Goal: Task Accomplishment & Management: Manage account settings

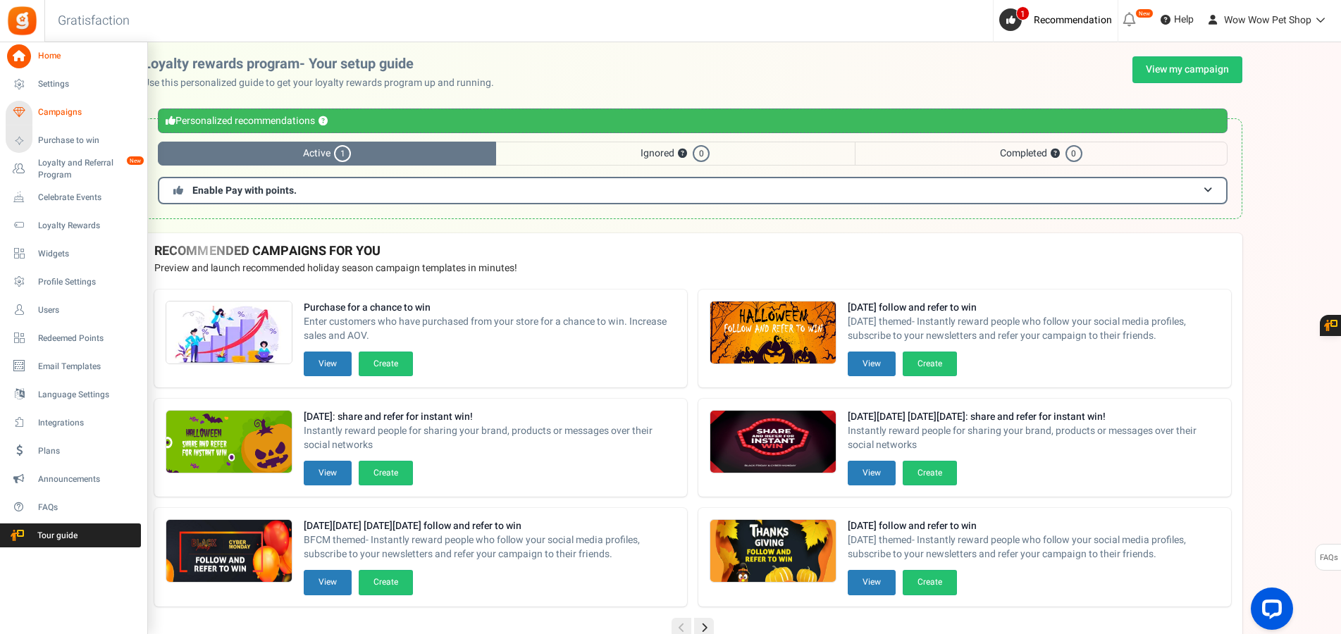
click at [46, 112] on span "Campaigns" at bounding box center [87, 112] width 99 height 12
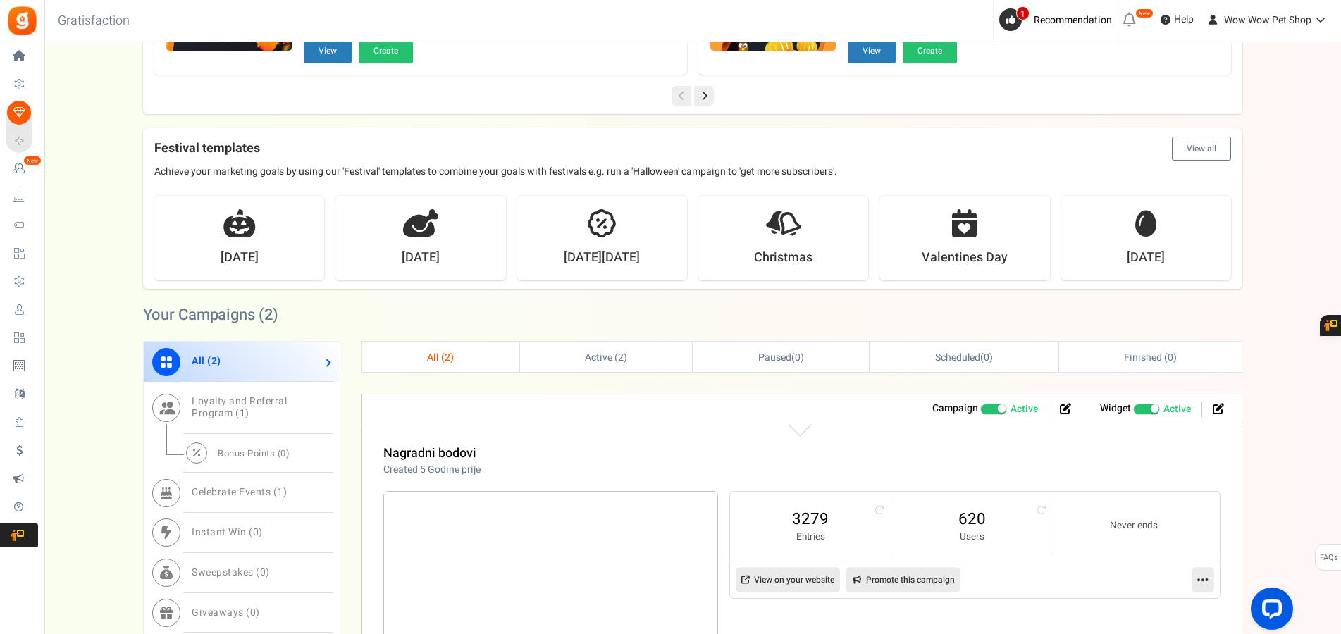
scroll to position [431, 0]
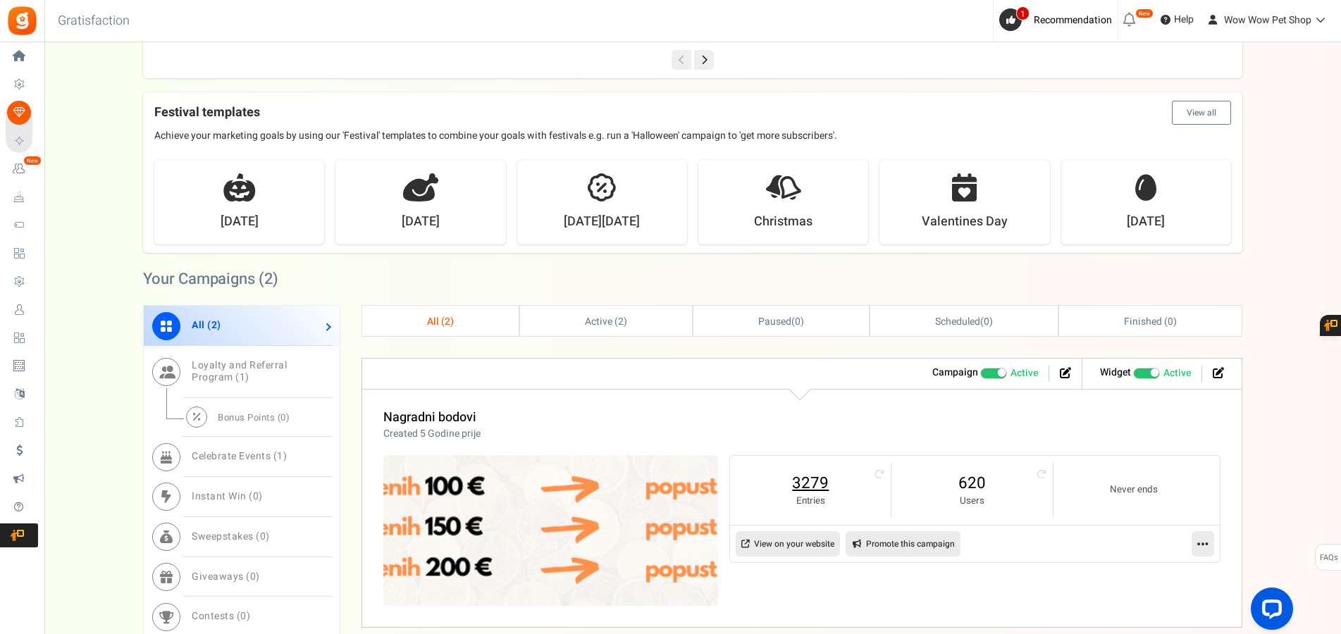
click at [812, 481] on link "3279" at bounding box center [810, 483] width 132 height 23
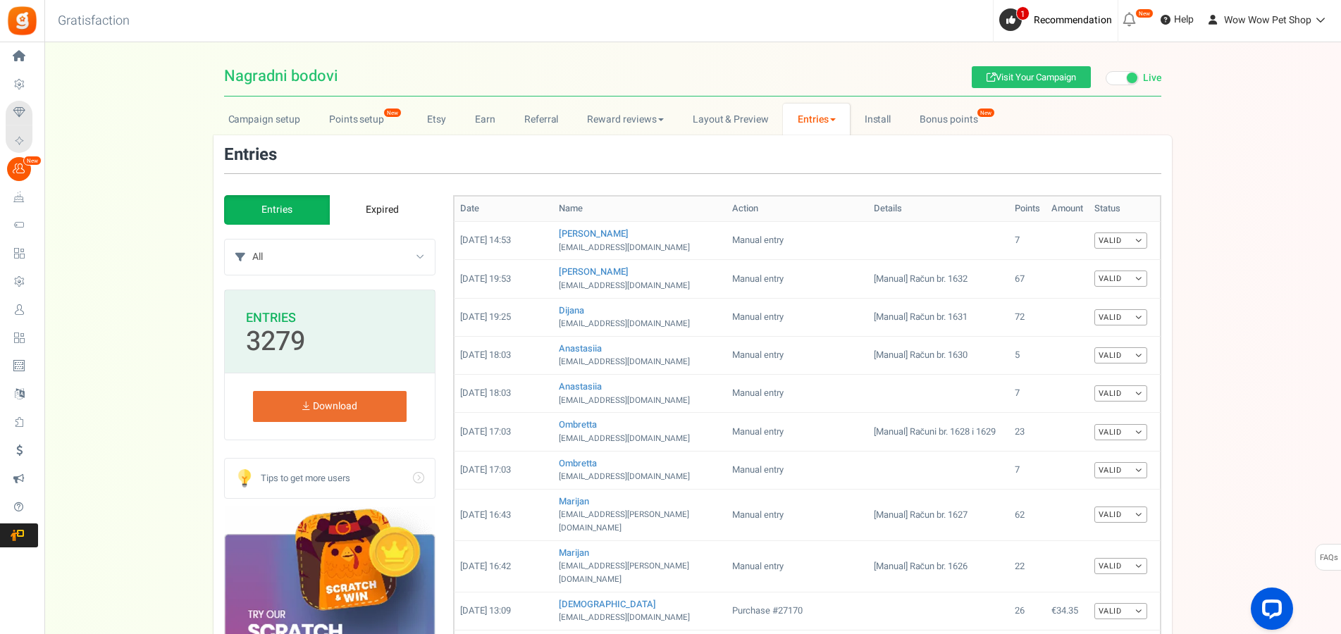
click at [252, 240] on select "All Manual entry Subscribe to our mailing list Pretplati se na našu listu promo…" at bounding box center [343, 257] width 182 height 35
select select "239632"
click option "Sudjeluj u našem poboljšanju" at bounding box center [0, 0] width 0 height 0
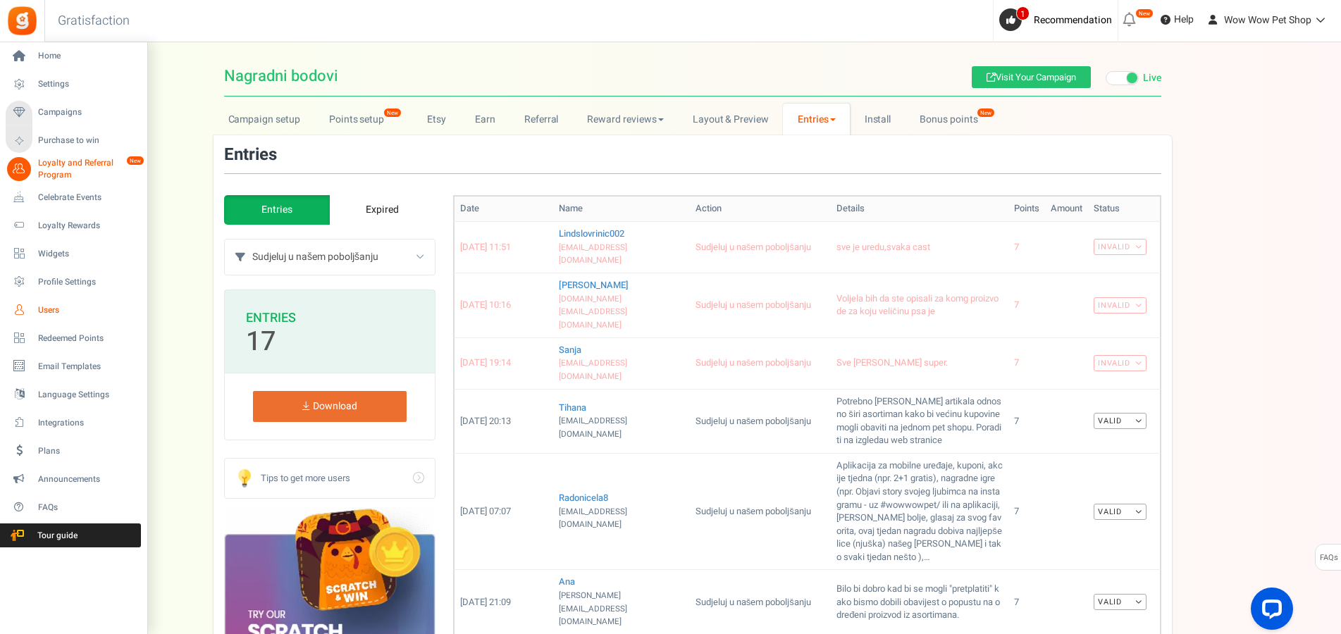
click at [57, 310] on span "Users" at bounding box center [87, 310] width 99 height 12
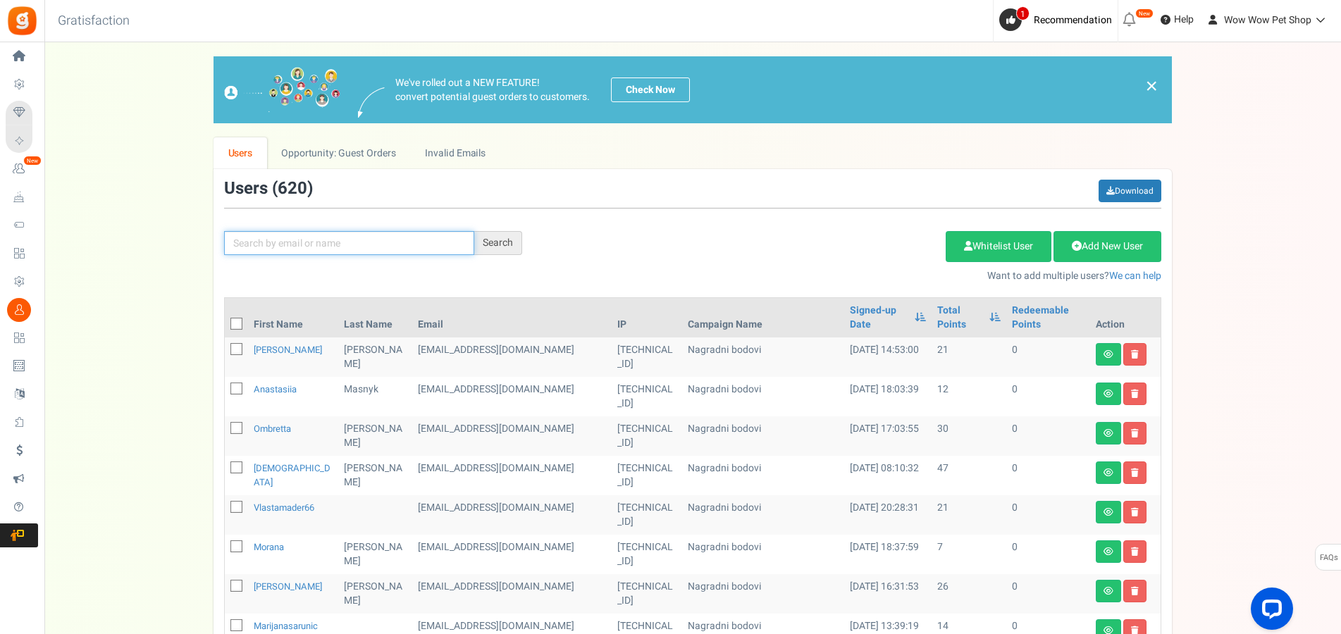
click at [329, 243] on input "text" at bounding box center [349, 243] width 250 height 24
type input "hana"
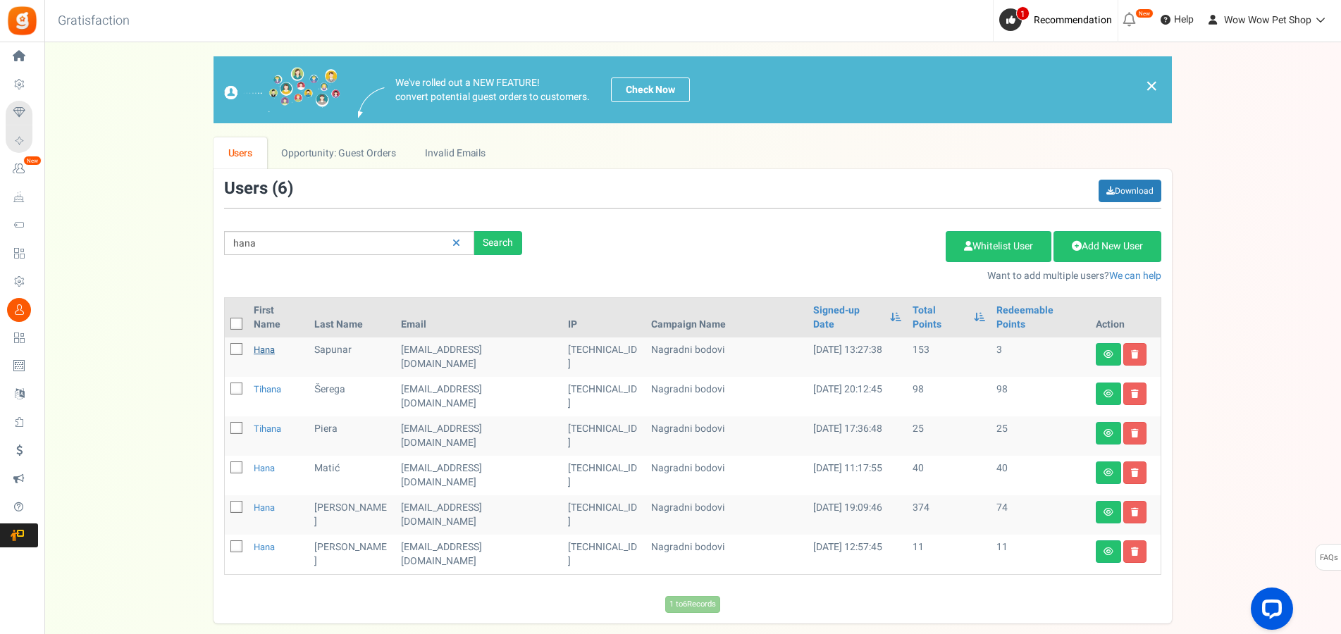
click at [257, 343] on link "Hana" at bounding box center [264, 349] width 21 height 13
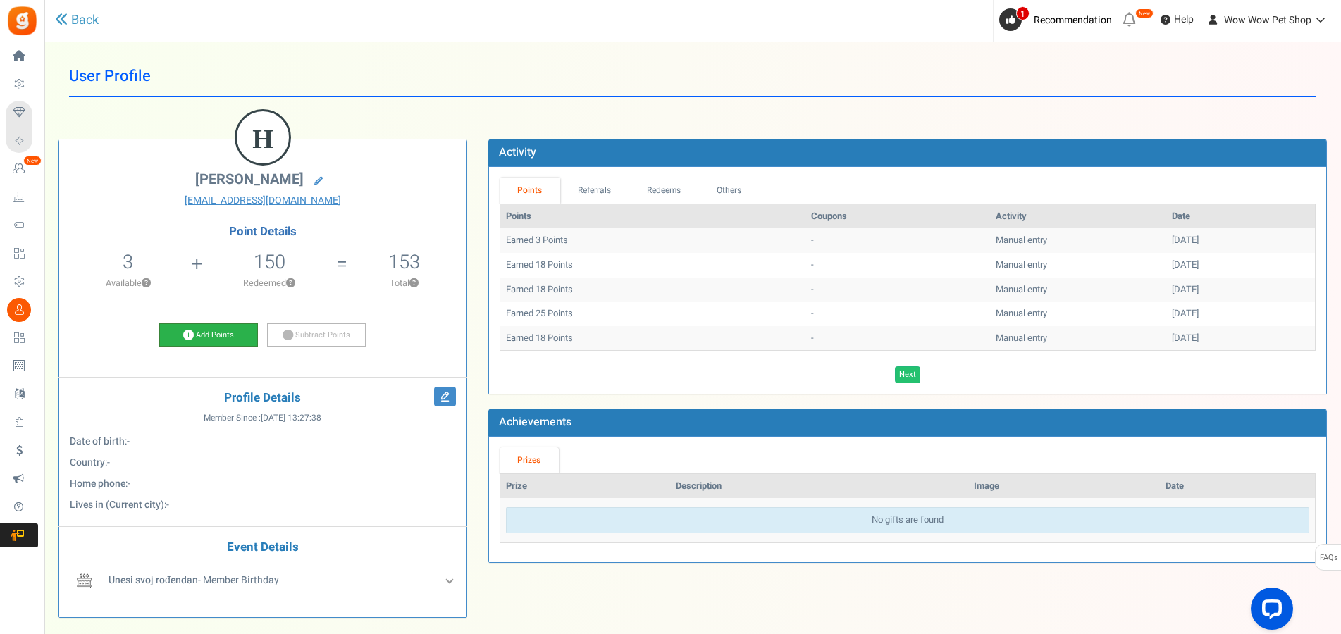
click at [205, 340] on link "Add Points" at bounding box center [208, 335] width 99 height 24
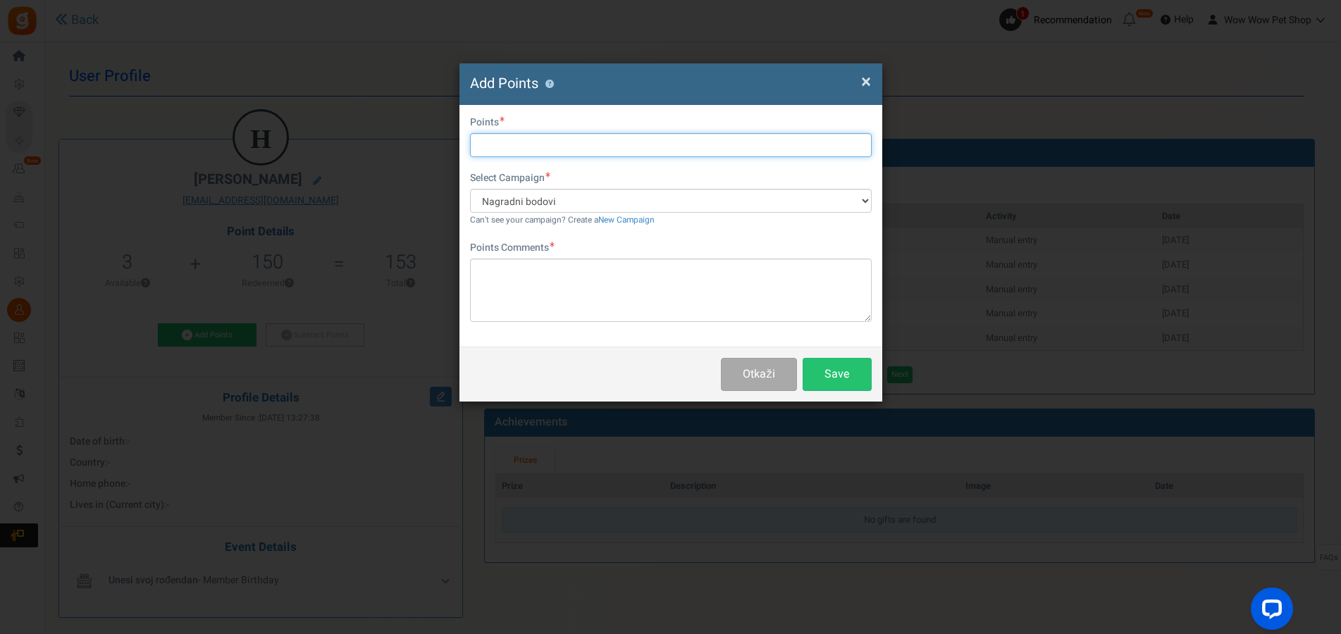
click at [558, 142] on input "text" at bounding box center [671, 145] width 402 height 24
type input "1633"
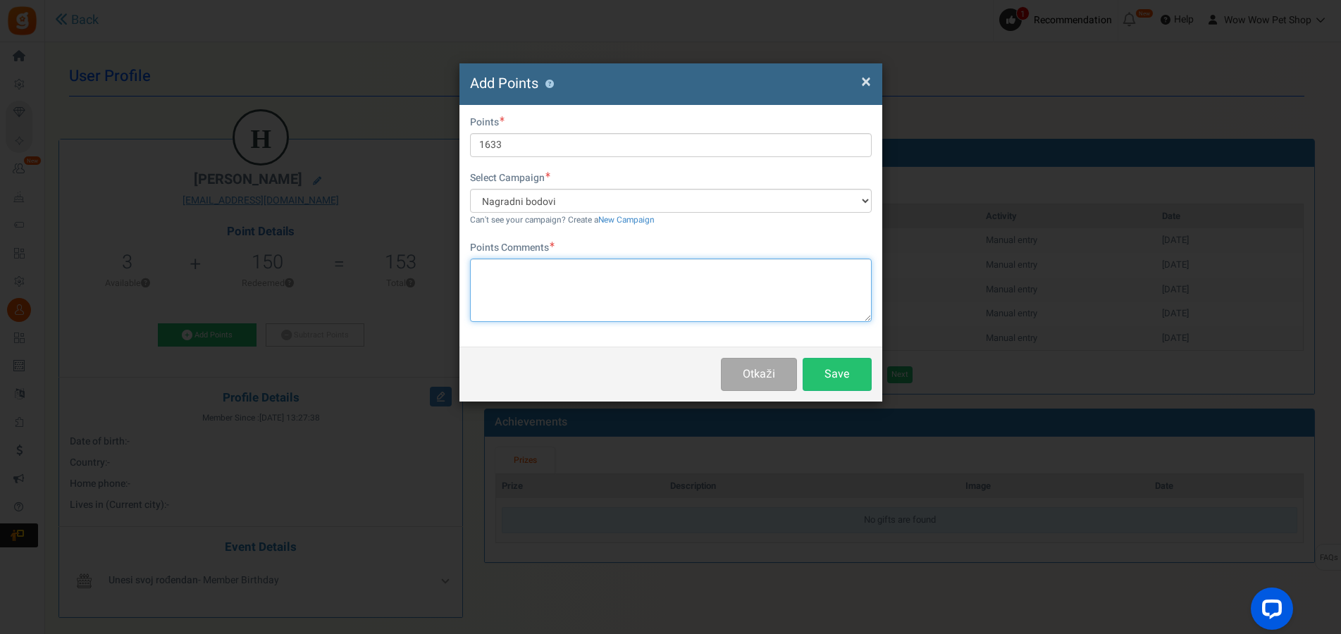
click at [538, 287] on textarea at bounding box center [671, 290] width 402 height 63
type textarea "Račun br. 1633"
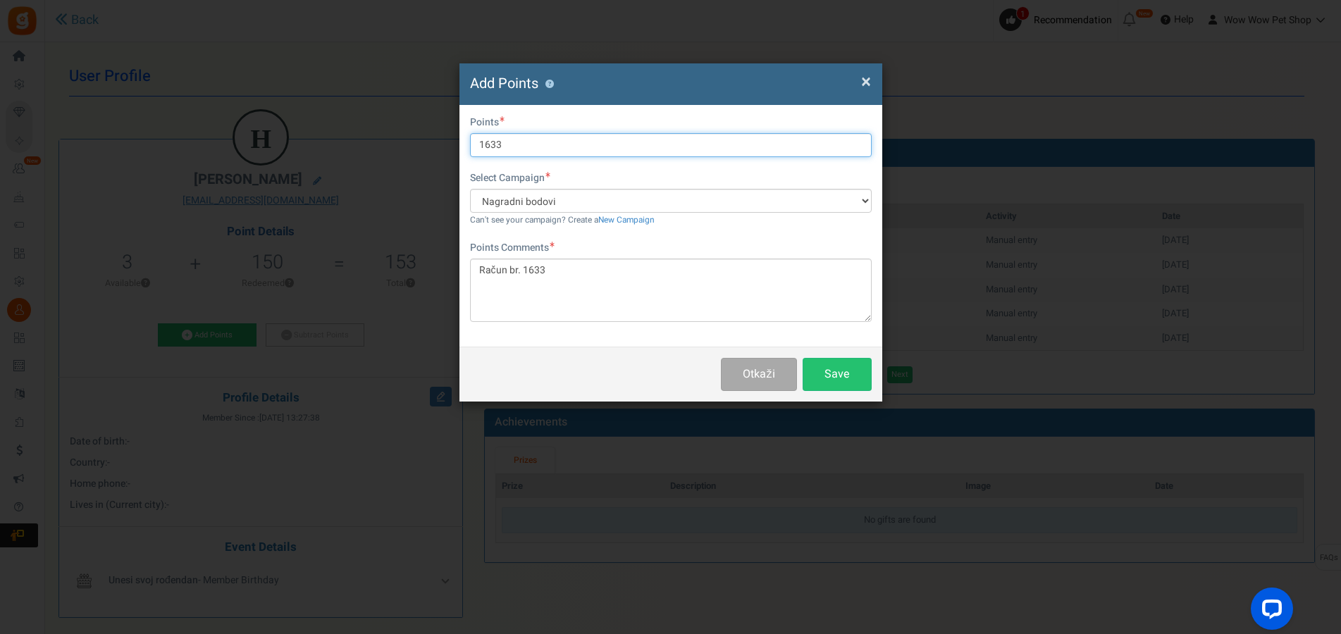
drag, startPoint x: 545, startPoint y: 142, endPoint x: 466, endPoint y: 142, distance: 78.9
click at [470, 142] on input "1633" at bounding box center [671, 145] width 402 height 24
drag, startPoint x: 556, startPoint y: 144, endPoint x: 459, endPoint y: 150, distance: 97.4
click at [470, 150] on input "1633" at bounding box center [671, 145] width 402 height 24
type input "10"
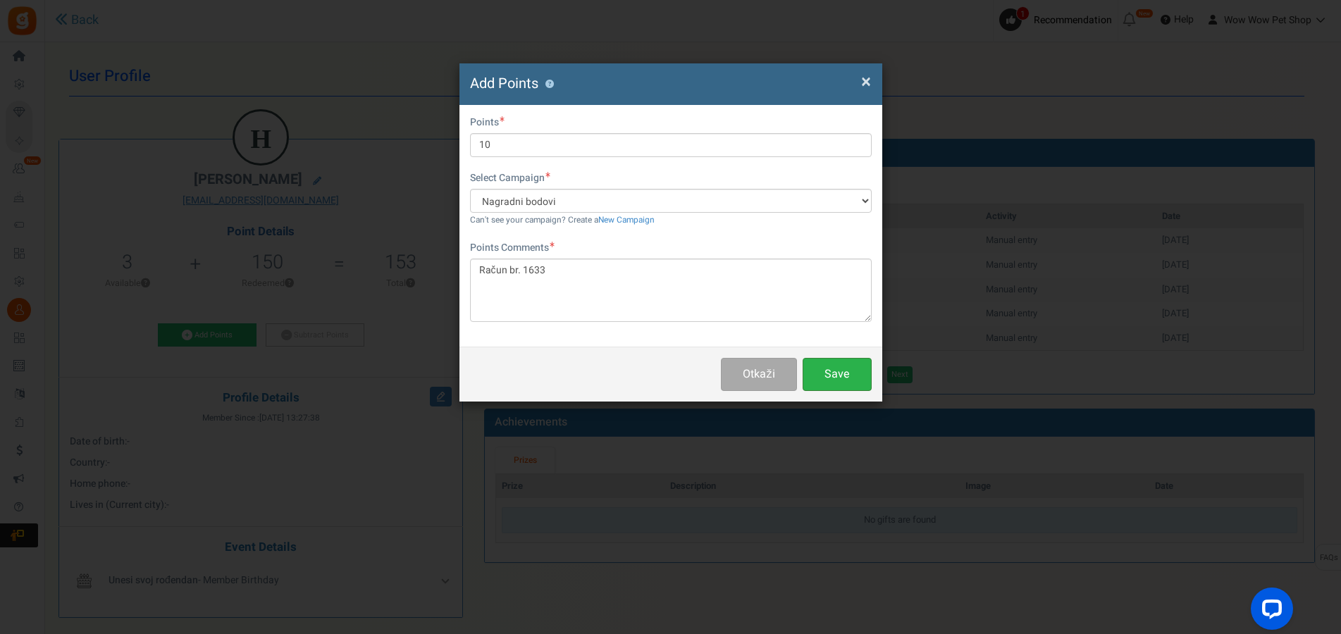
click at [865, 389] on button "Save" at bounding box center [837, 374] width 69 height 33
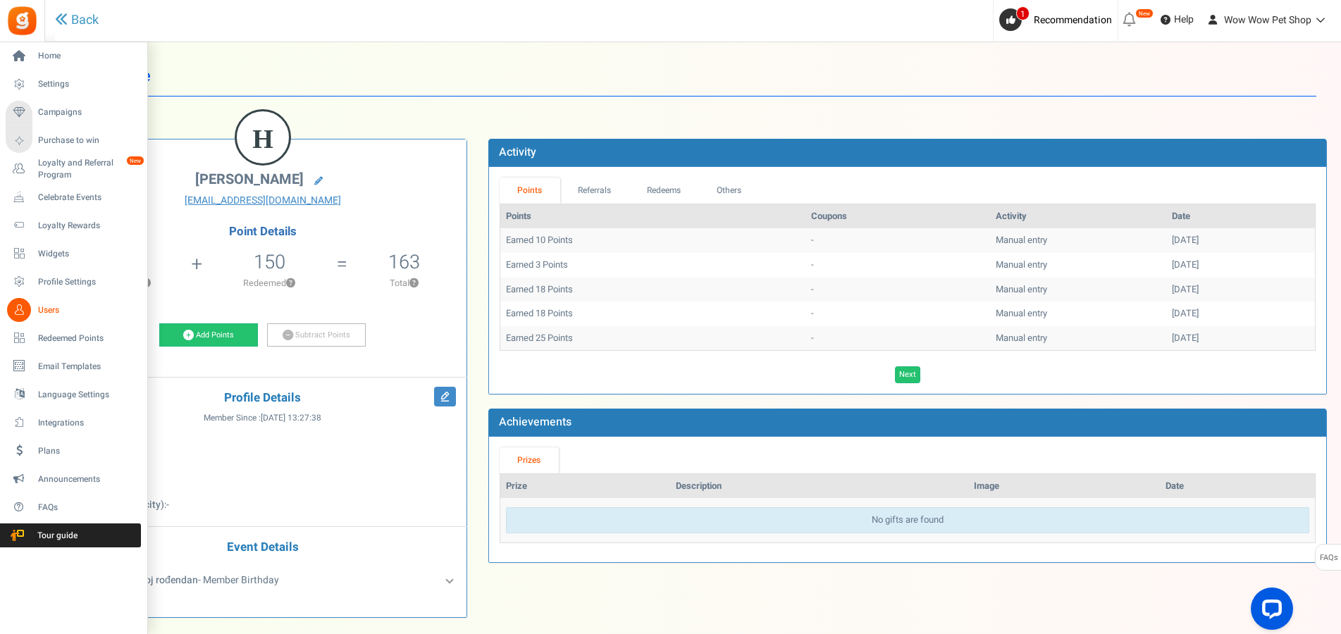
click at [16, 314] on icon at bounding box center [19, 310] width 24 height 24
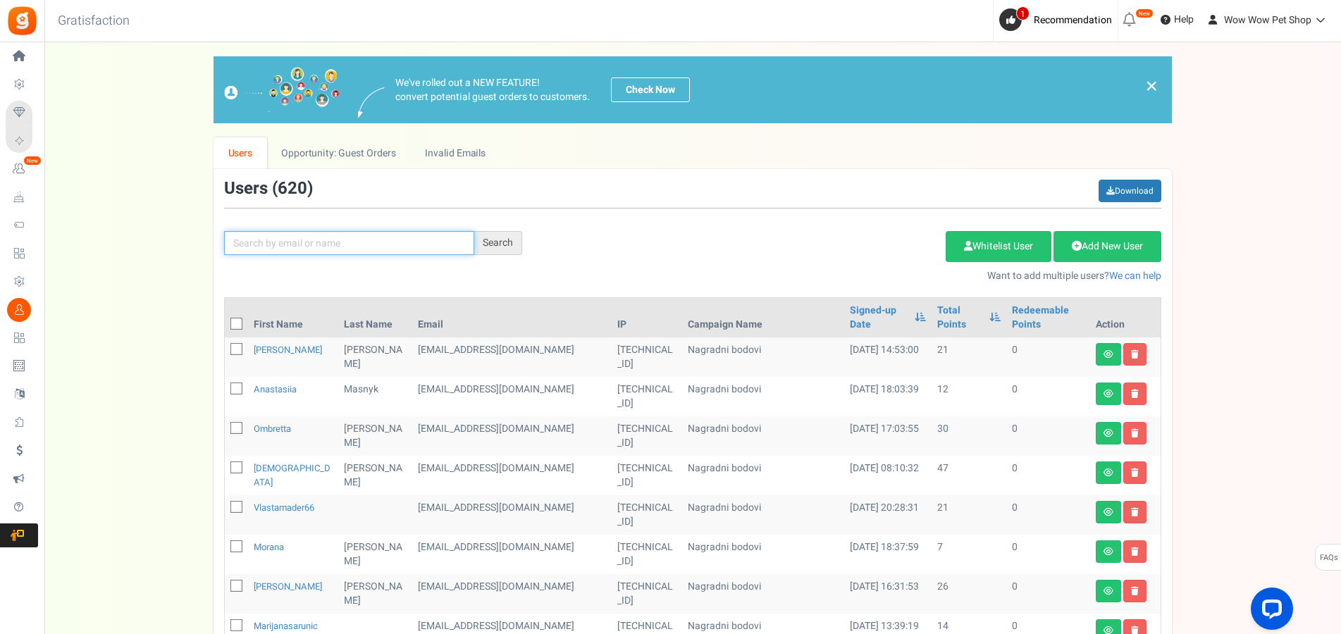
click at [306, 237] on input "text" at bounding box center [349, 243] width 250 height 24
type input "žižić"
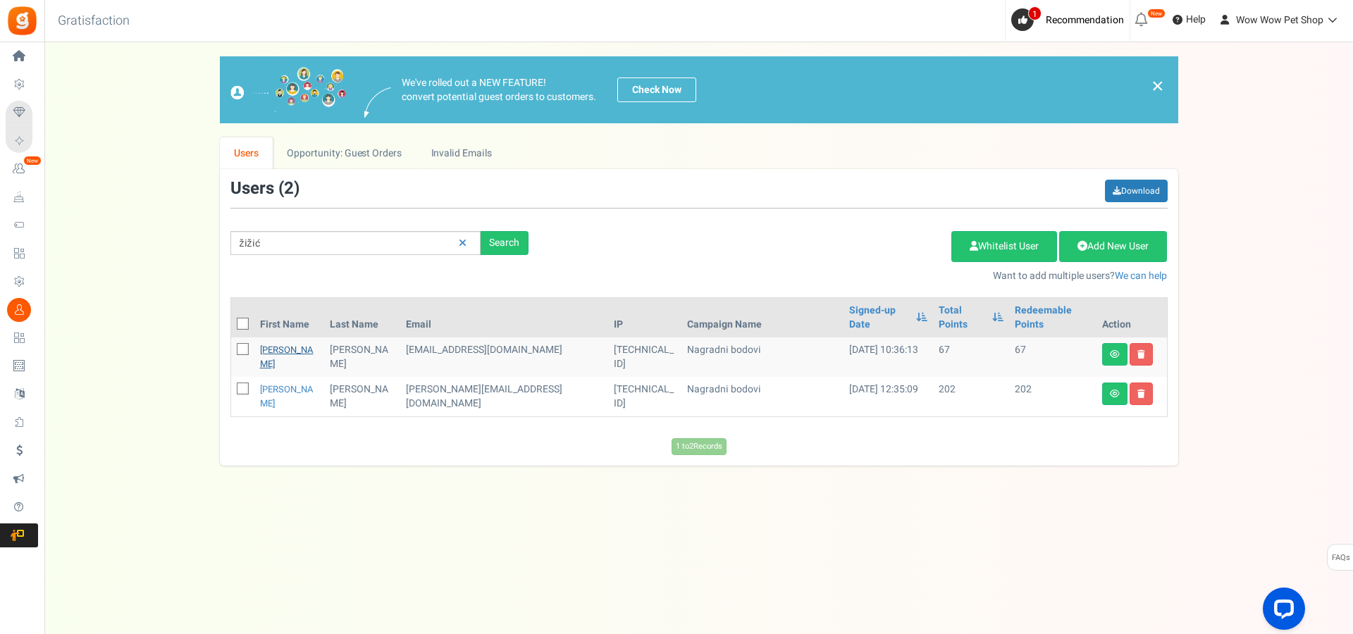
click at [275, 343] on link "[PERSON_NAME]" at bounding box center [287, 356] width 54 height 27
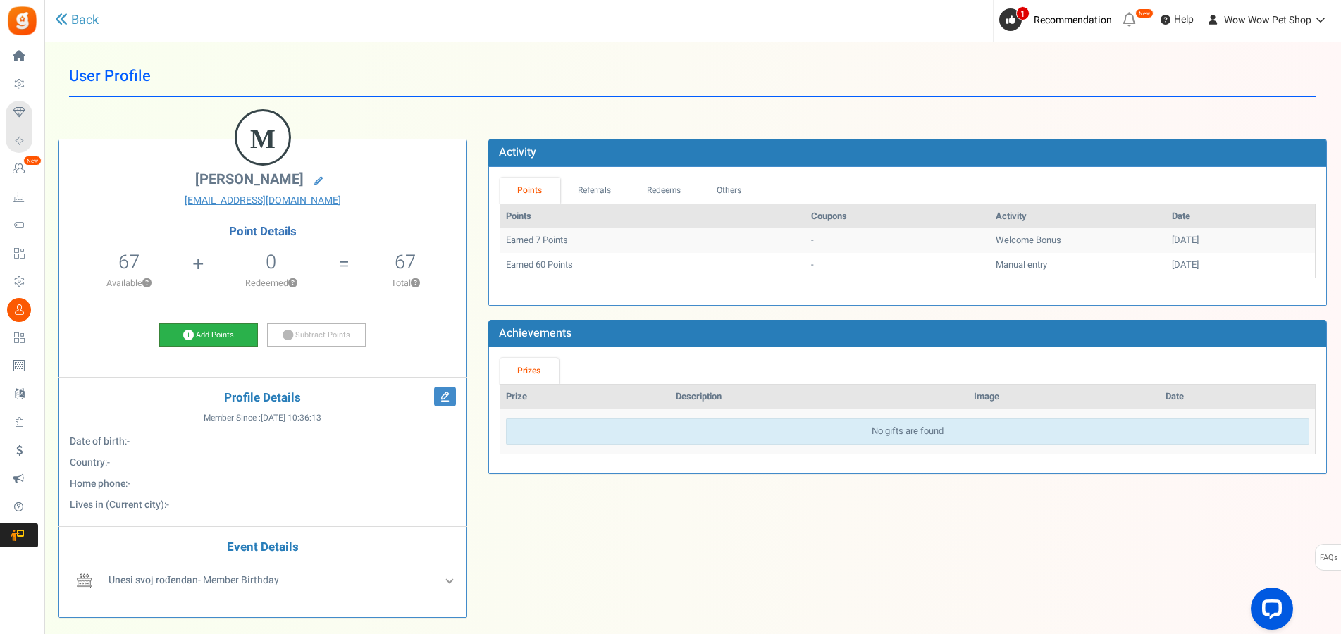
click at [226, 331] on link "Add Points" at bounding box center [208, 335] width 99 height 24
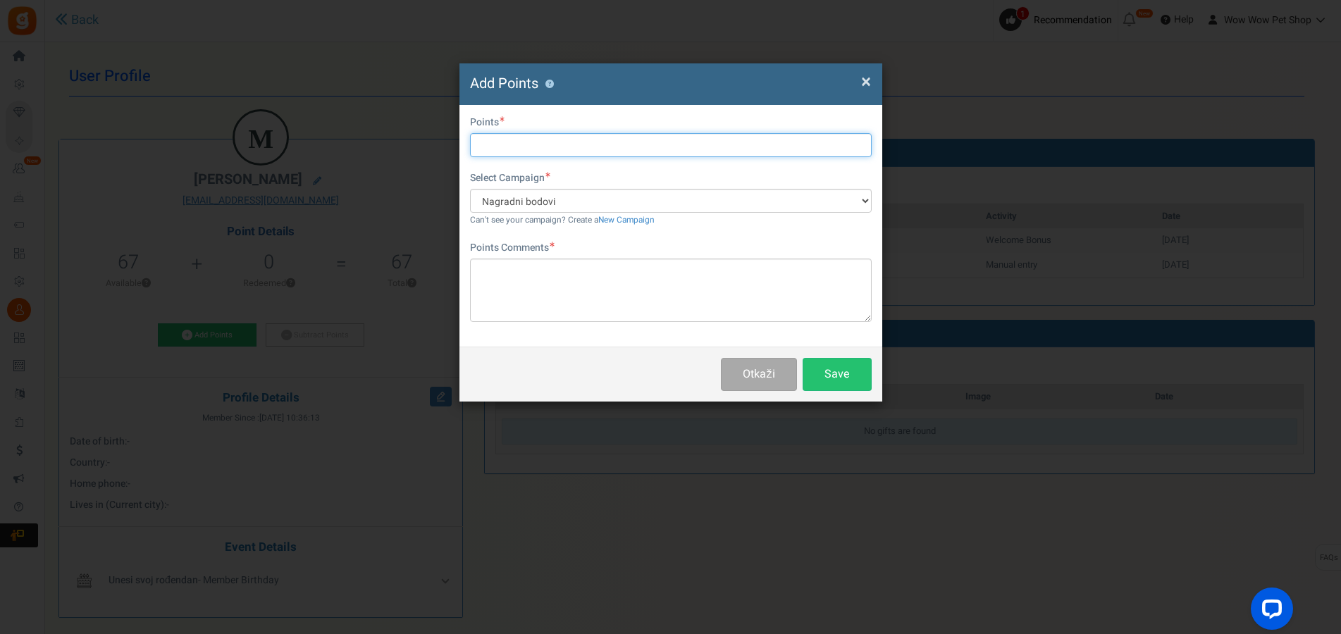
click at [539, 149] on input "text" at bounding box center [671, 145] width 402 height 24
type input "60"
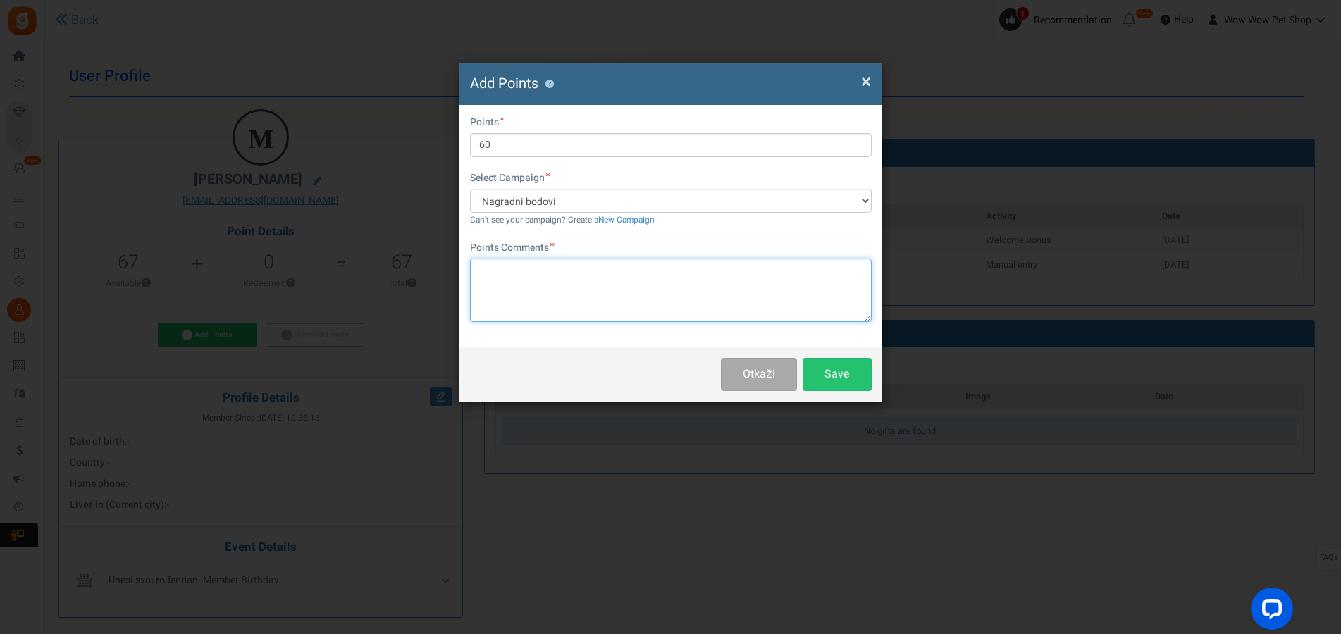
click at [591, 285] on textarea at bounding box center [671, 290] width 402 height 63
paste textarea "1636"
type textarea "Račun br. 1636"
click at [850, 391] on div "Otkaži Save" at bounding box center [670, 374] width 423 height 55
click at [838, 373] on button "Save" at bounding box center [837, 374] width 69 height 33
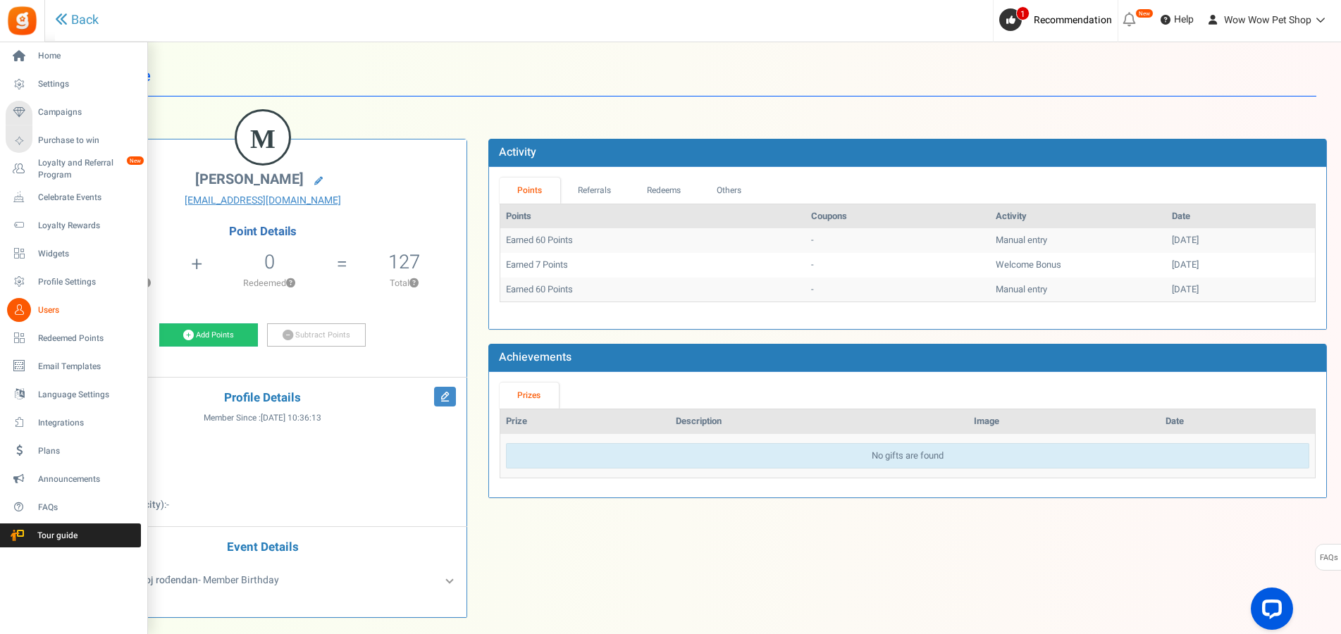
click at [29, 312] on icon at bounding box center [19, 310] width 24 height 24
